Goal: Navigation & Orientation: Find specific page/section

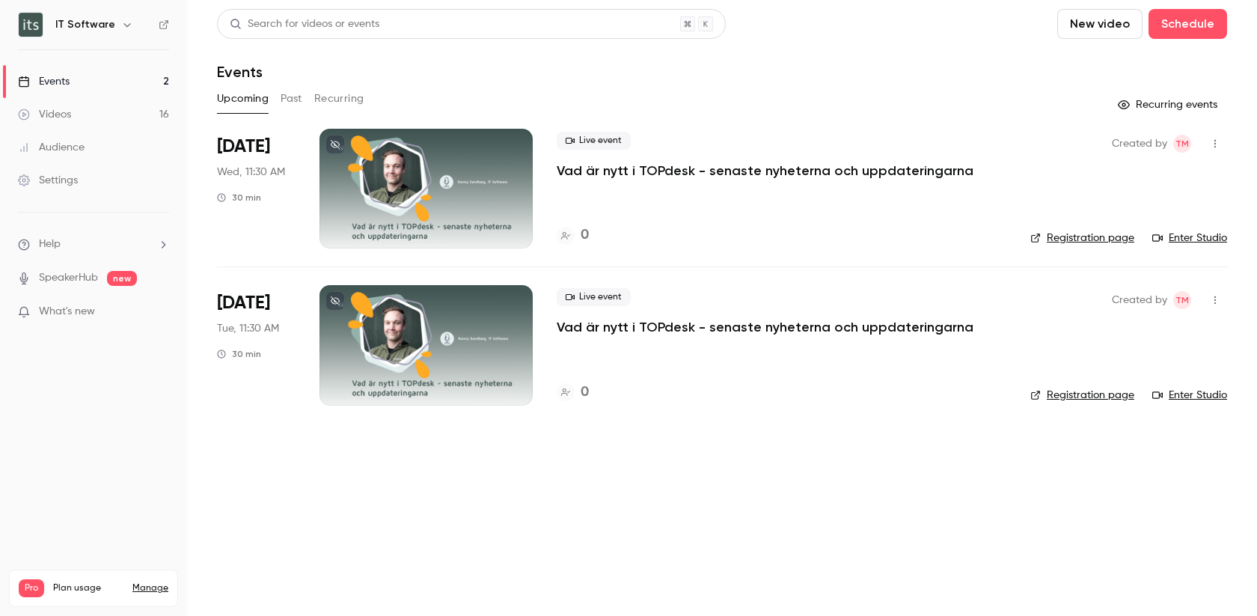
click at [48, 107] on div "Videos" at bounding box center [44, 114] width 53 height 15
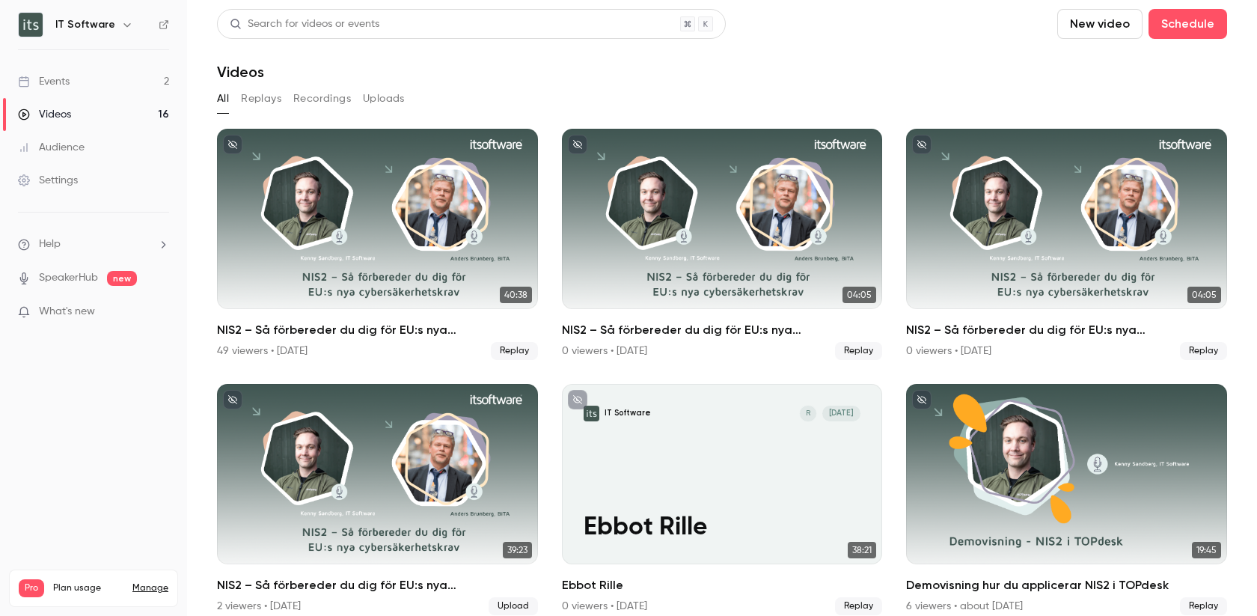
click at [58, 75] on div "Events" at bounding box center [44, 81] width 52 height 15
